Goal: Task Accomplishment & Management: Manage account settings

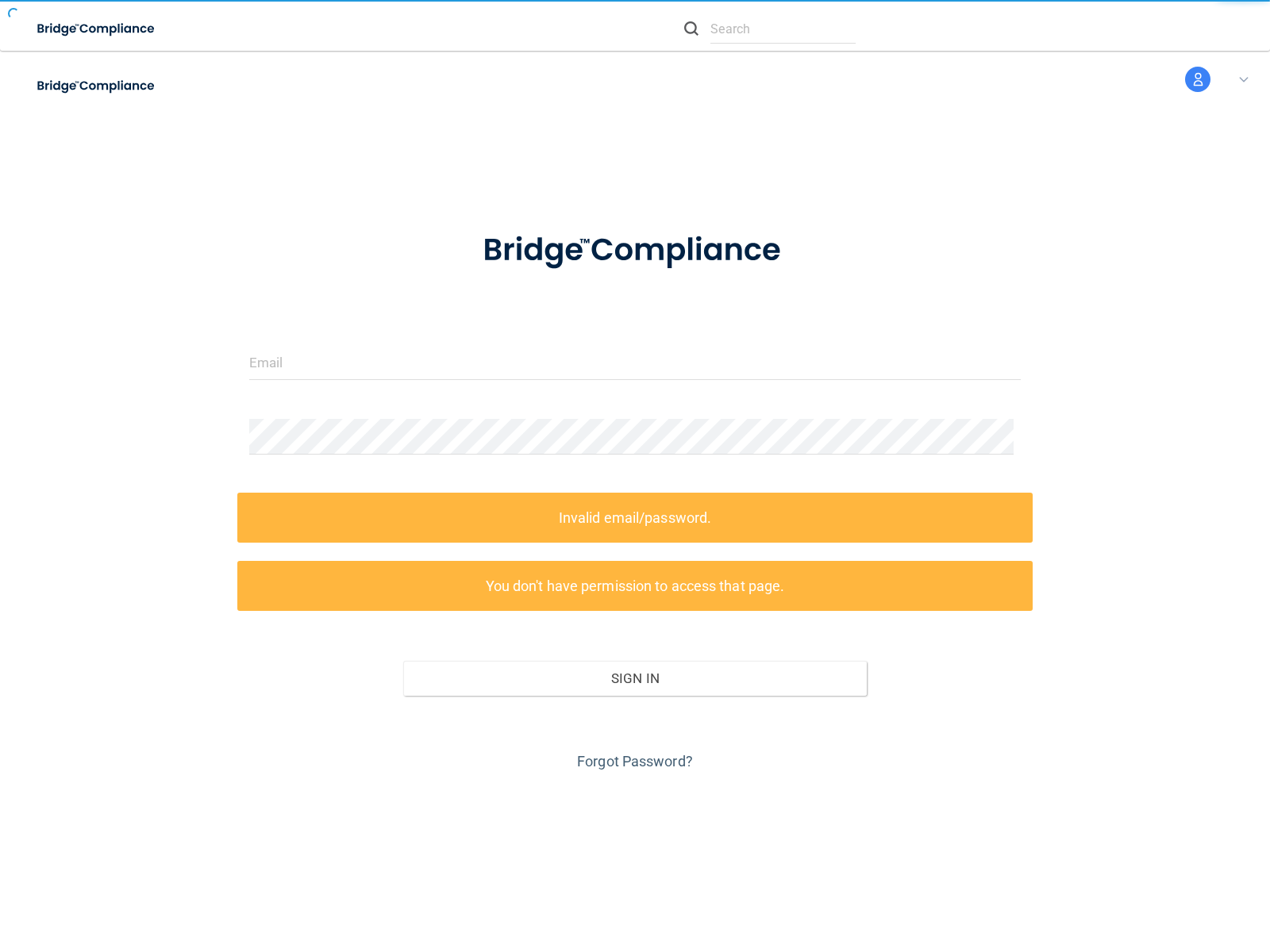
click at [635, 476] on form "Invalid email/password. You don't have permission to access that page. Sign In …" at bounding box center [635, 492] width 772 height 565
click at [117, 29] on img at bounding box center [96, 29] width 146 height 32
click at [117, 86] on img at bounding box center [96, 86] width 146 height 32
click at [770, 29] on input "text" at bounding box center [783, 29] width 145 height 30
type input "nessus_was_textg0reren2"
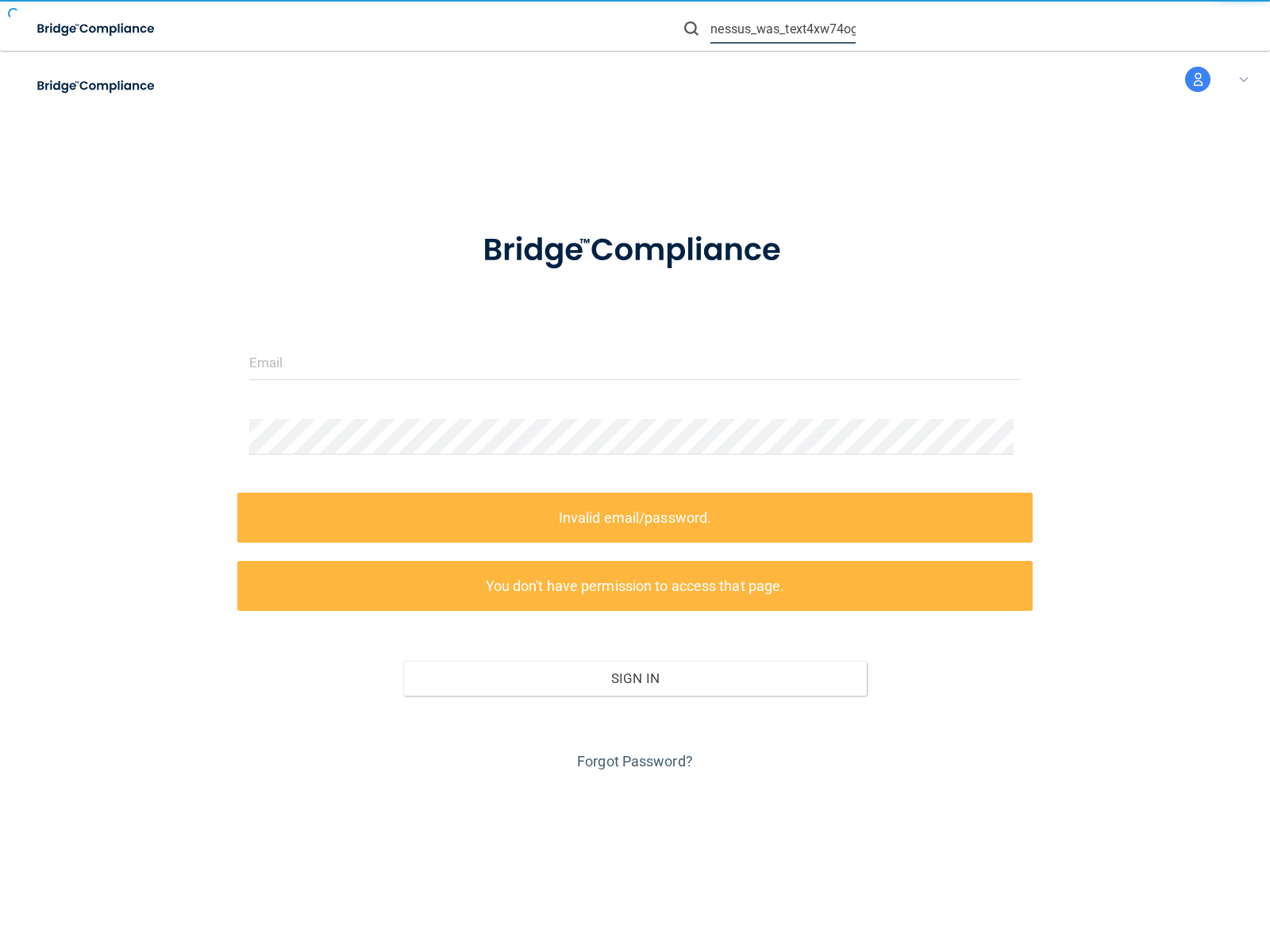
type input "nessus_was_text4xw74ogi"
click at [691, 29] on img at bounding box center [691, 29] width 14 height 14
type input "nessus_was_text5u8iltjk"
click at [782, 29] on input "text" at bounding box center [783, 29] width 145 height 30
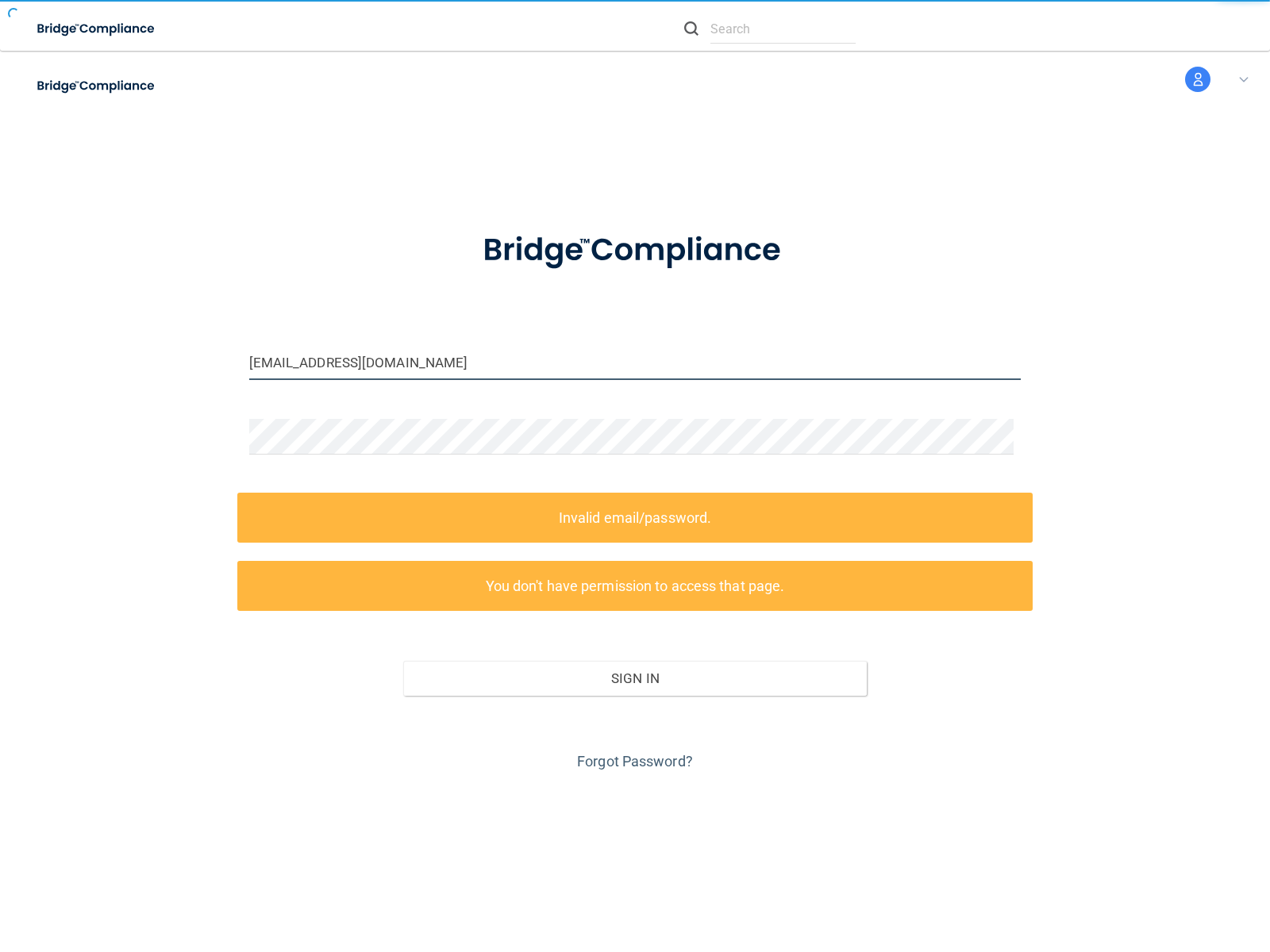
type input "wasscandf6vi7fz@tenable.com"
type input "[EMAIL_ADDRESS][DOMAIN_NAME]"
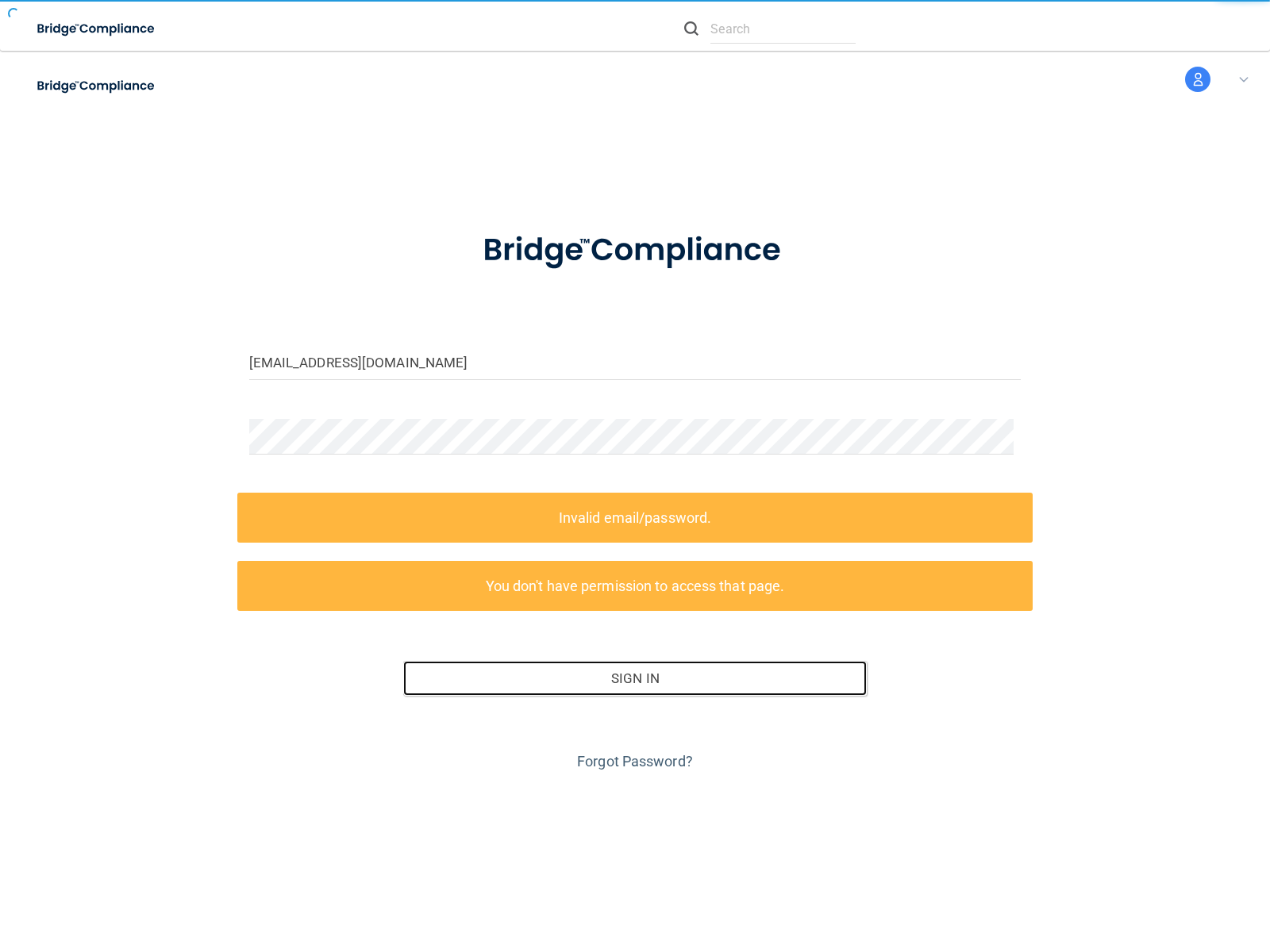
click at [628, 678] on button "Sign In" at bounding box center [635, 678] width 463 height 35
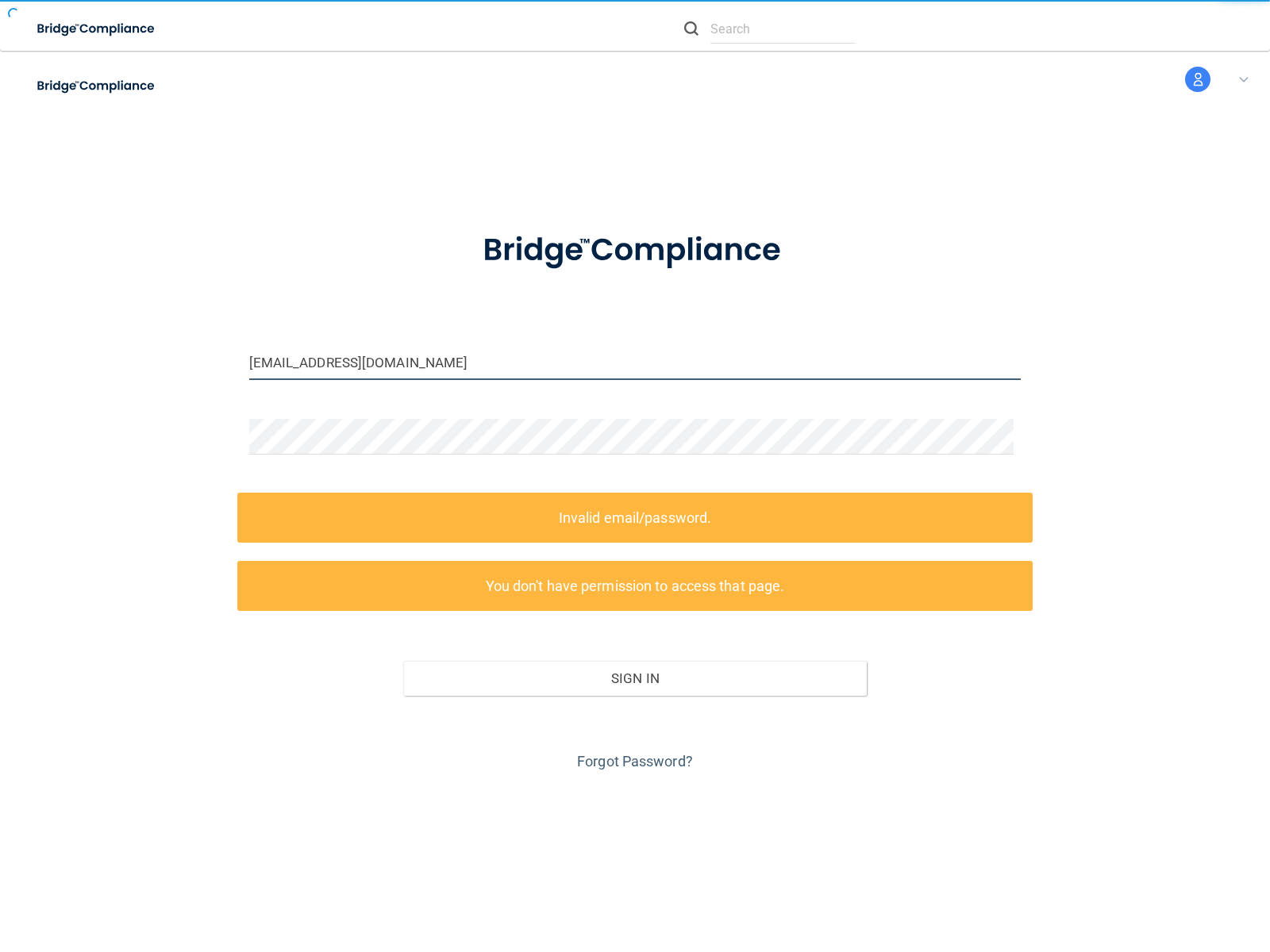
type input "wasscan7g9wybsv@tenable.com"
click at [628, 362] on input "email" at bounding box center [635, 362] width 772 height 36
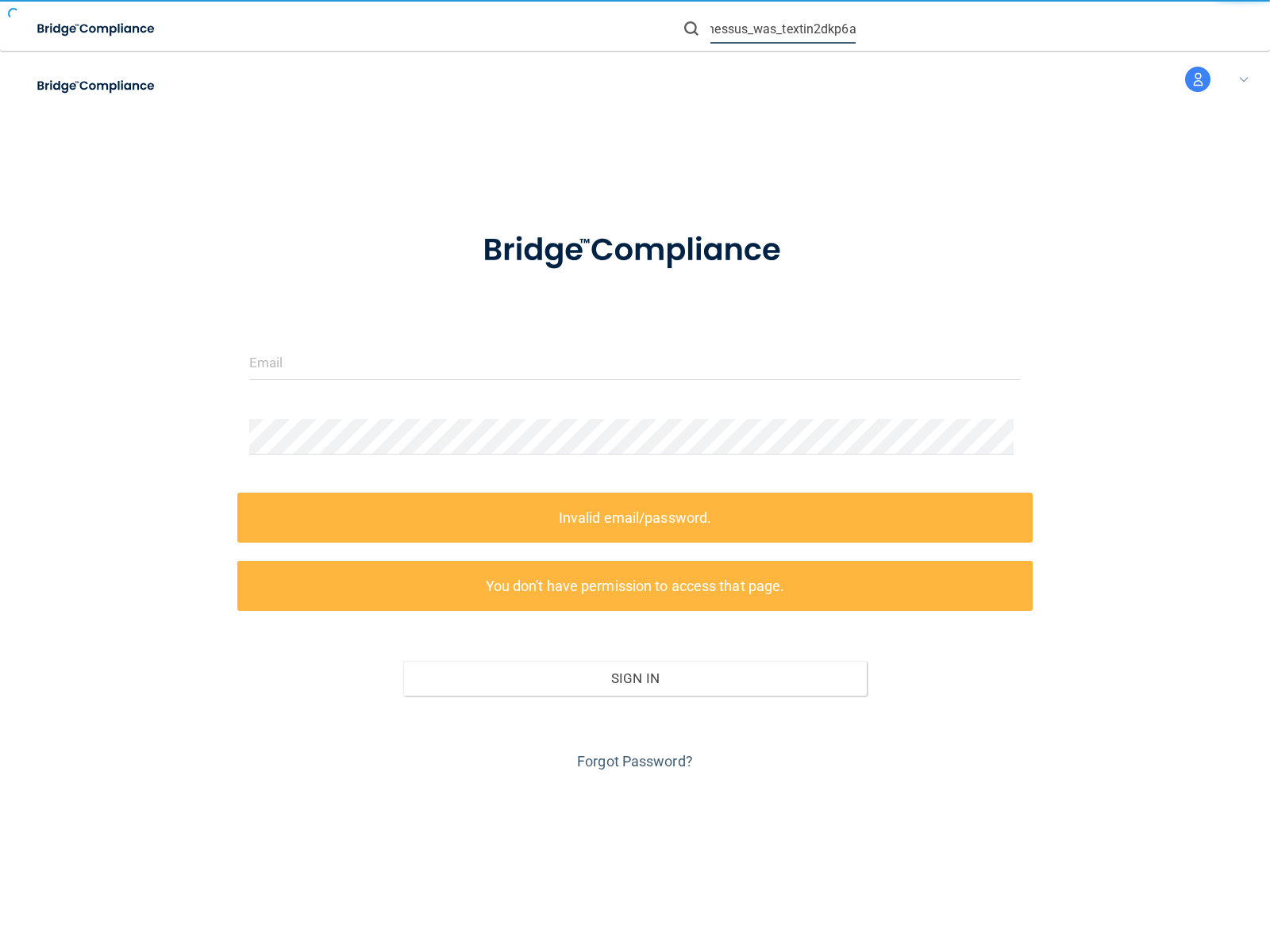
type input "nessus_was_textin2dkp6a"
type input "wasscan6xfn79l4@tenable.com"
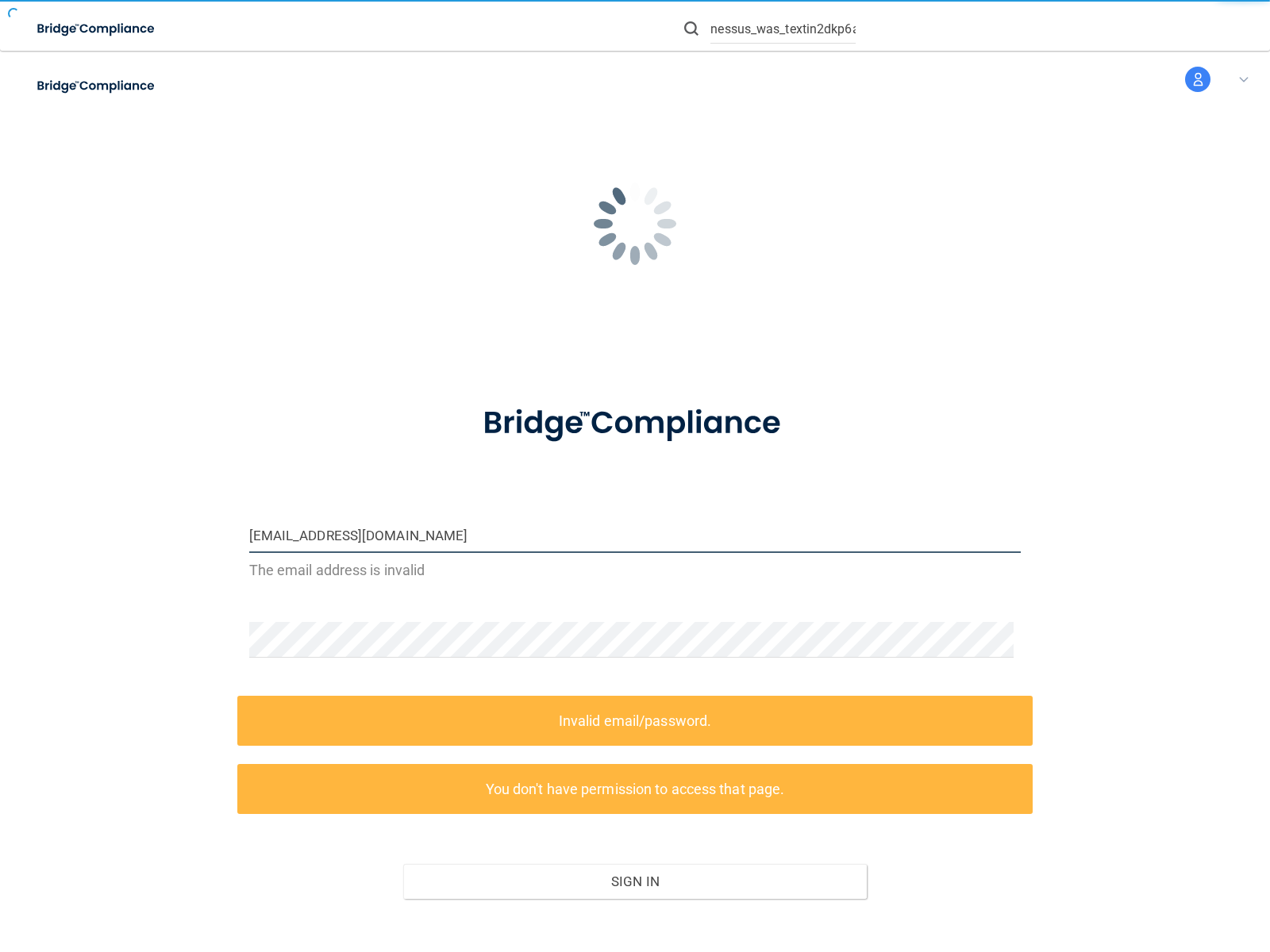
type input "wasscanjsz4vu10@tenable.com"
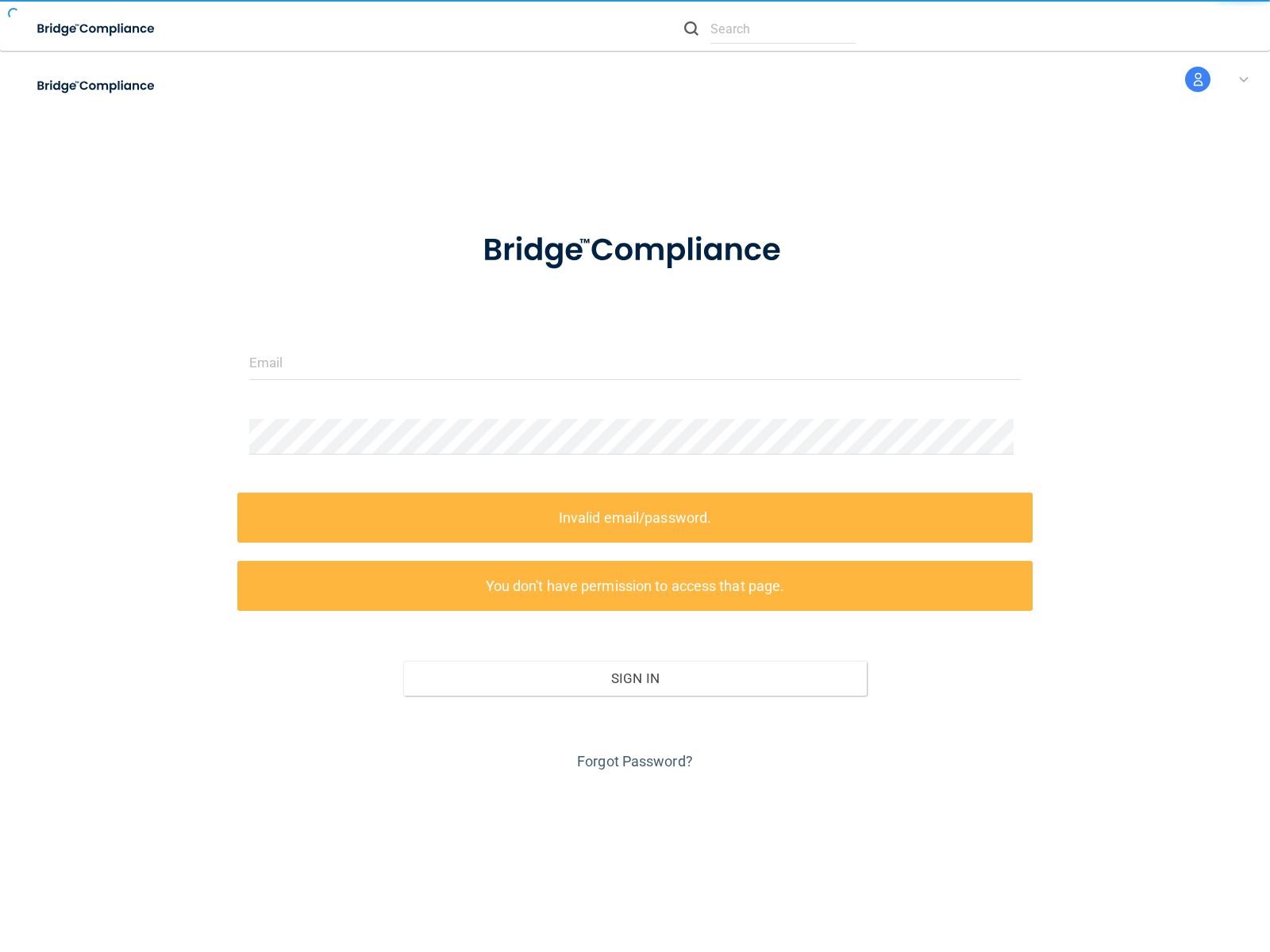
click at [628, 761] on link "Forgot Password?" at bounding box center [635, 761] width 116 height 17
click at [635, 476] on form "Invalid email/password. You don't have permission to access that page. Sign In …" at bounding box center [635, 492] width 772 height 565
click at [117, 29] on img at bounding box center [96, 29] width 146 height 32
